Goal: Check status: Check status

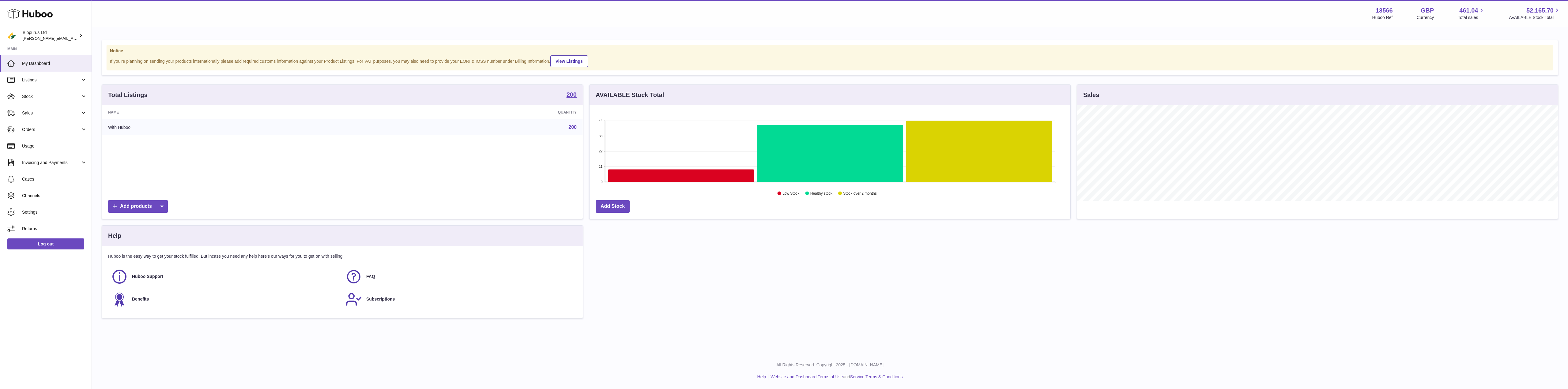
scroll to position [96, 481]
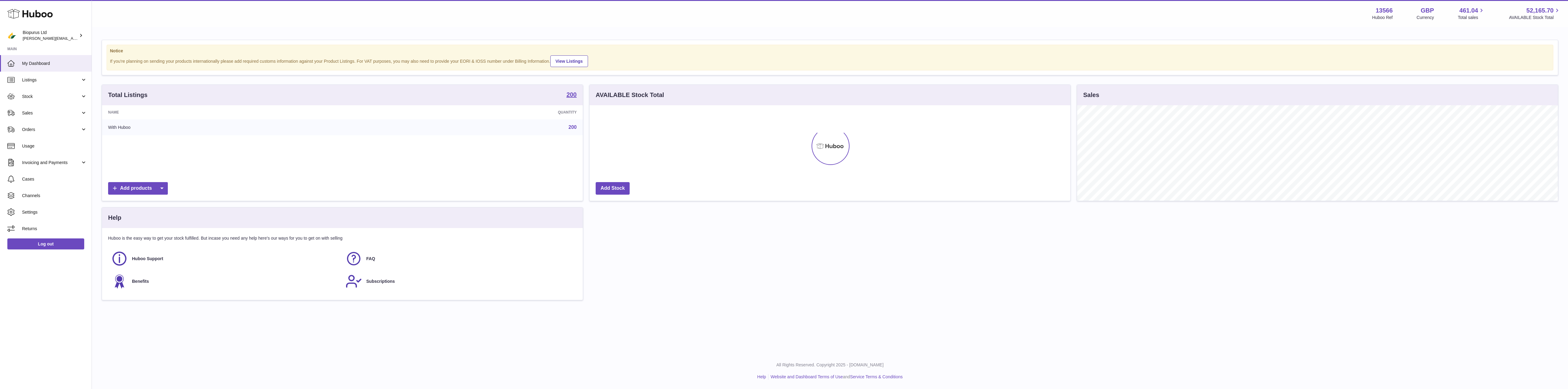
scroll to position [96, 481]
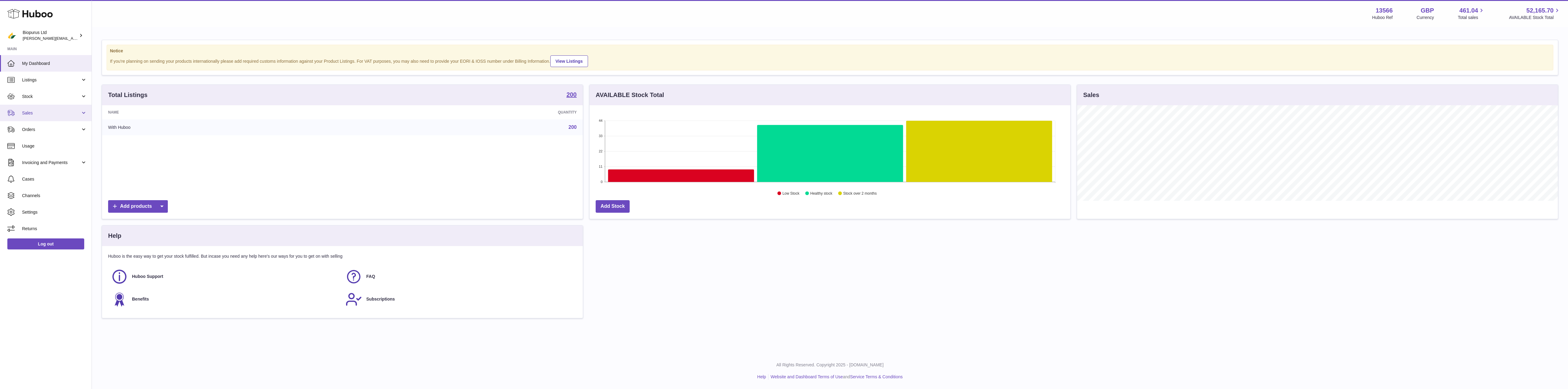
click at [35, 113] on span "Sales" at bounding box center [51, 113] width 58 height 6
click at [33, 130] on span "Sales" at bounding box center [54, 129] width 65 height 6
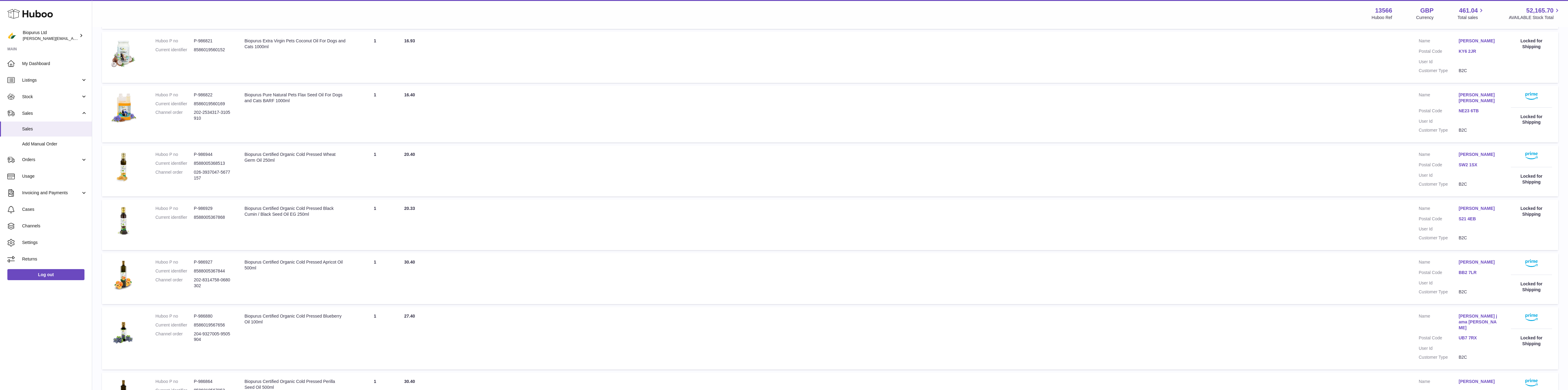
scroll to position [338, 0]
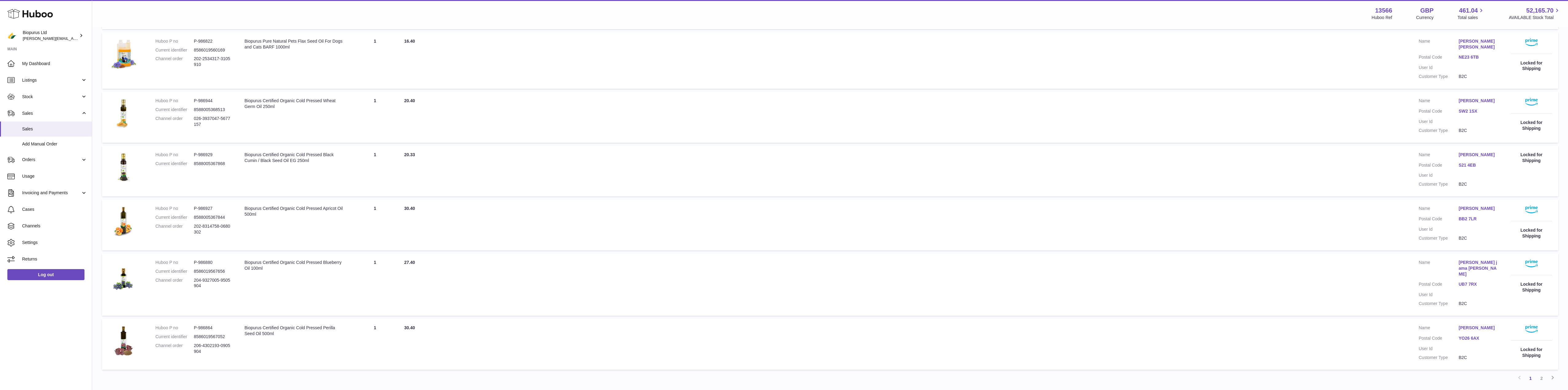
click at [1469, 97] on td "Customer Name Clyde Sawyer Postal Code SW2 1SX User Id Customer Type B2C" at bounding box center [1459, 117] width 92 height 51
drag, startPoint x: 205, startPoint y: 124, endPoint x: 195, endPoint y: 118, distance: 11.7
click at [195, 118] on dd "026-3937047-5677157" at bounding box center [212, 121] width 38 height 12
drag, startPoint x: 198, startPoint y: 120, endPoint x: 187, endPoint y: 129, distance: 14.2
click at [187, 129] on dl "Huboo P no P-986944 Current identifier 8588005368513 Channel order 026-3937047-…" at bounding box center [194, 114] width 77 height 32
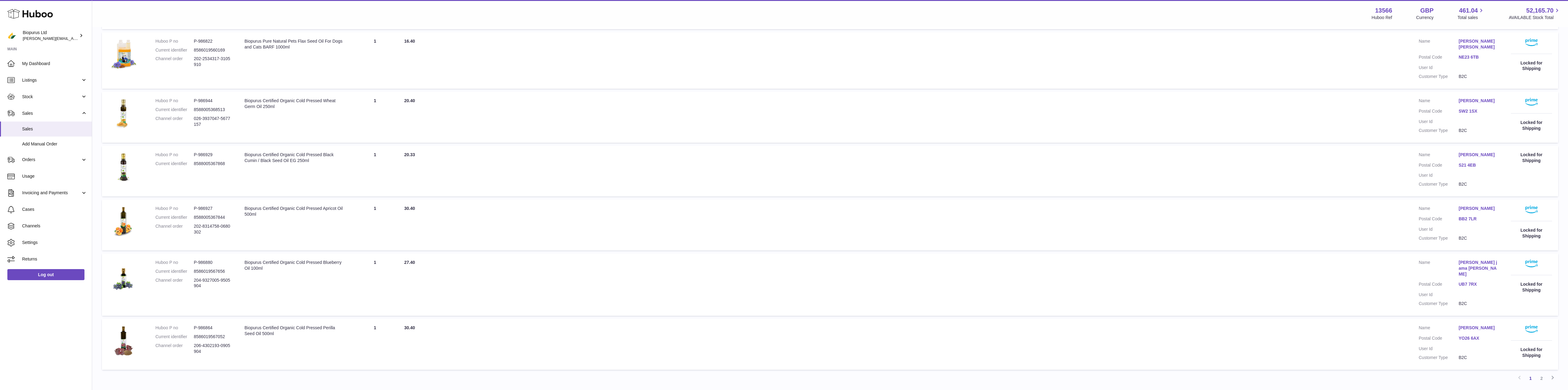
drag, startPoint x: 201, startPoint y: 126, endPoint x: 156, endPoint y: 117, distance: 45.9
click at [156, 117] on dl "Huboo P no P-986944 Current identifier 8588005368513 Channel order 026-3937047-…" at bounding box center [194, 114] width 77 height 32
copy dl "Channel order 026-3937047-5677157"
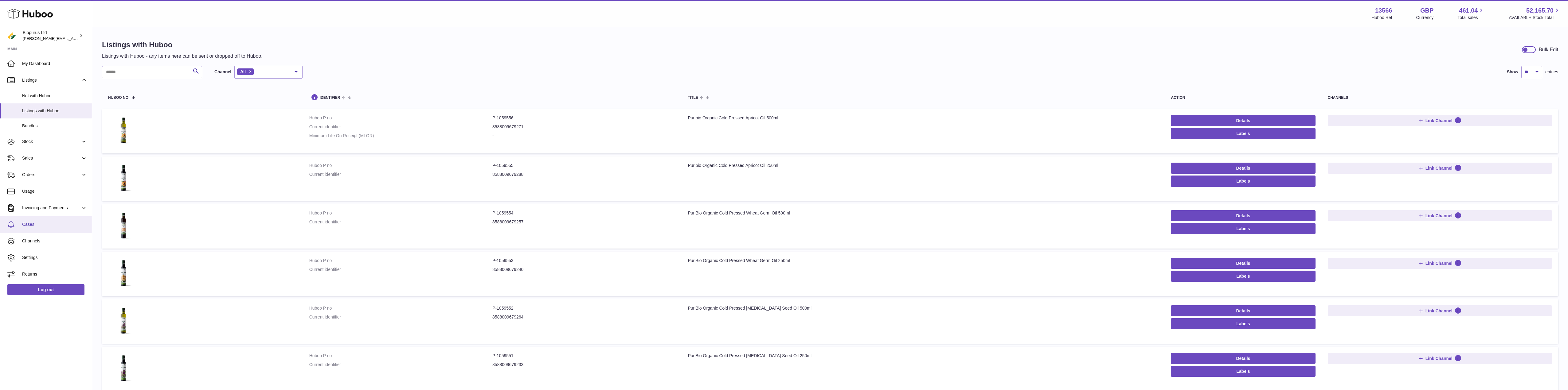
click at [45, 222] on span "Cases" at bounding box center [54, 225] width 65 height 6
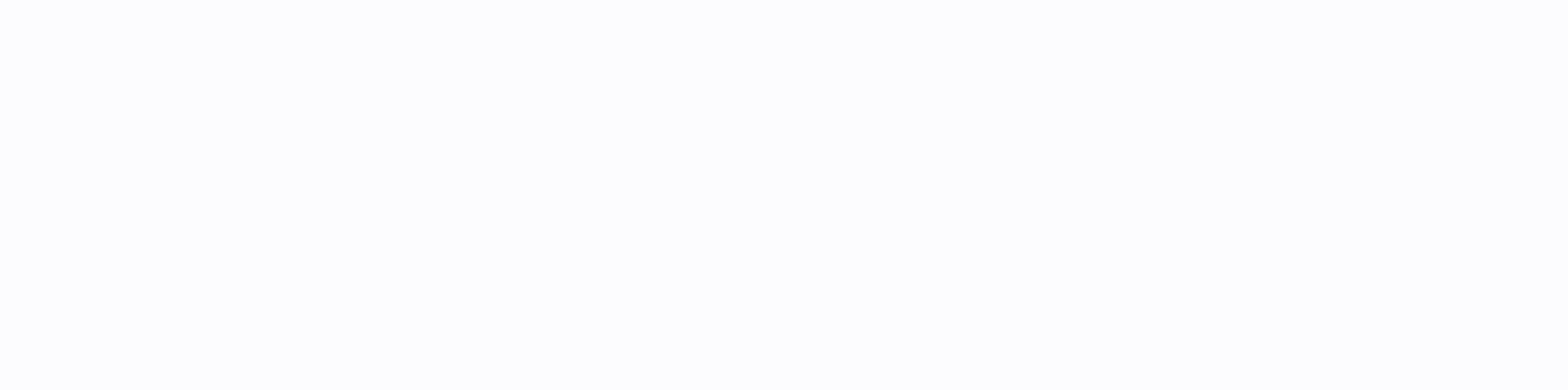
select select "**"
select select "****"
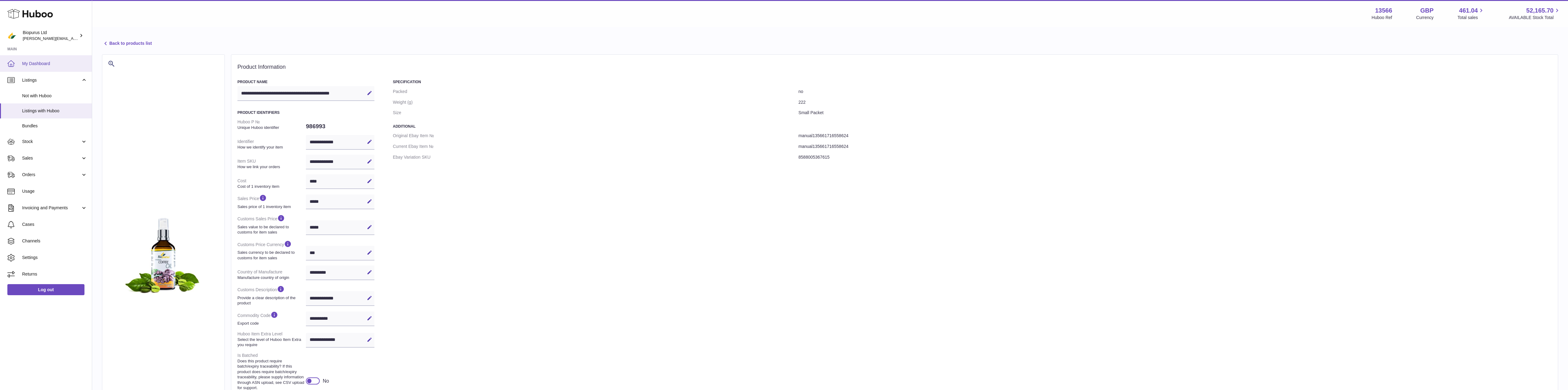
click at [35, 64] on span "My Dashboard" at bounding box center [54, 64] width 65 height 6
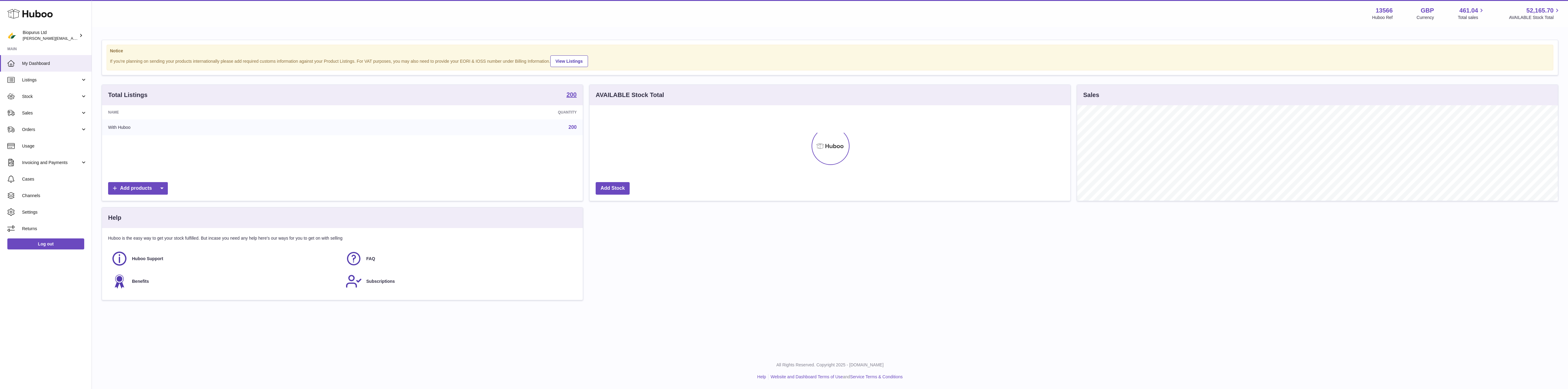
scroll to position [96, 481]
